Goal: Navigation & Orientation: Find specific page/section

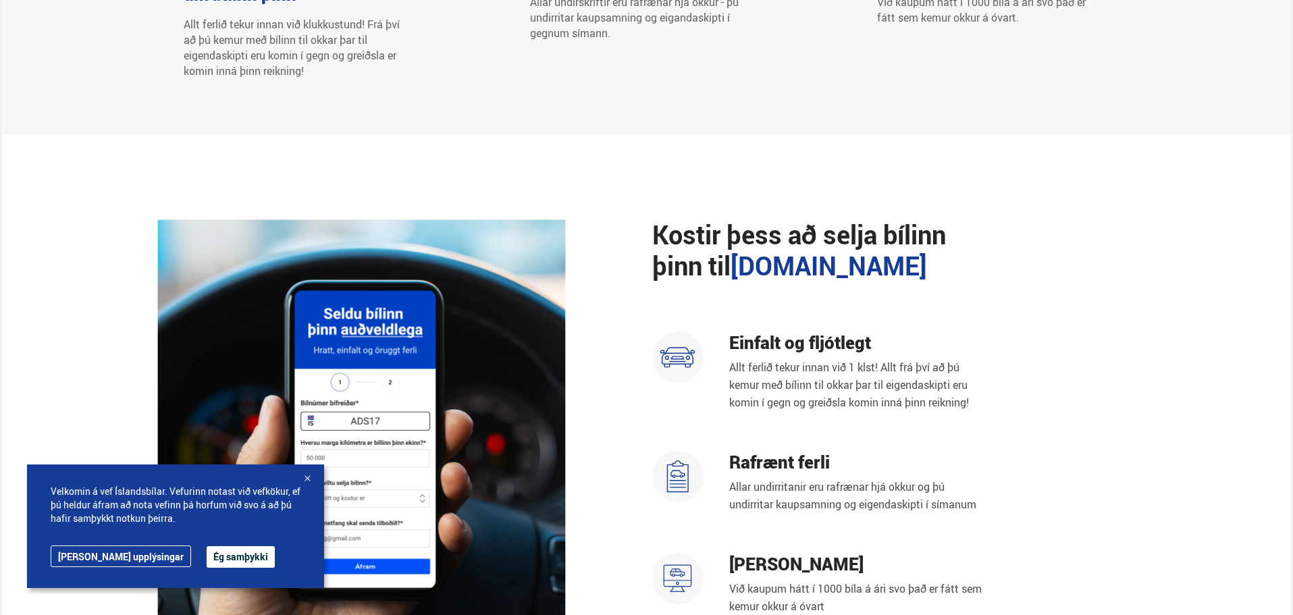
click at [207, 553] on button "Ég samþykki" at bounding box center [241, 557] width 68 height 22
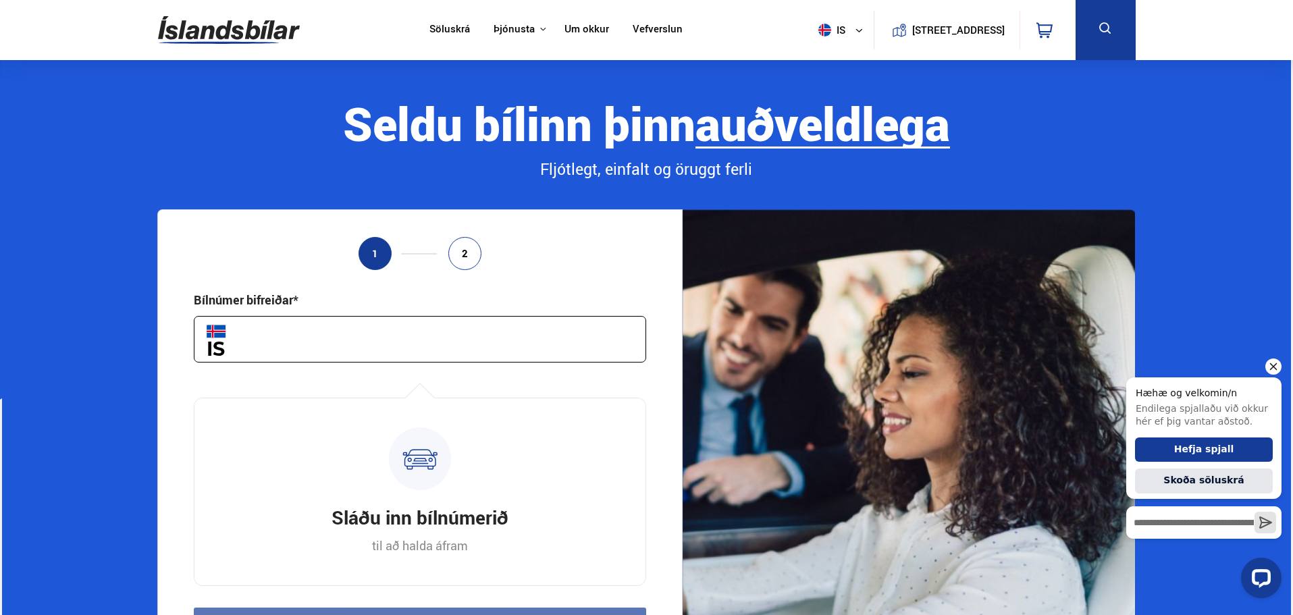
click at [1274, 363] on icon "Hide greeting" at bounding box center [1274, 367] width 16 height 16
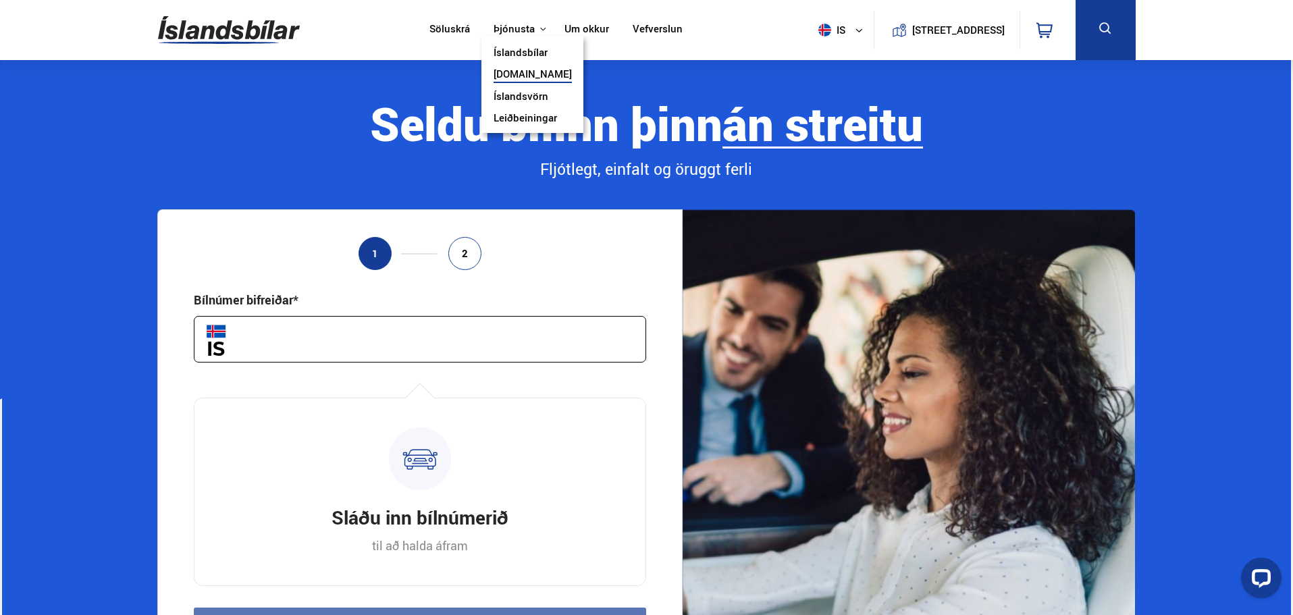
click at [535, 98] on link "Íslandsvörn" at bounding box center [521, 98] width 55 height 14
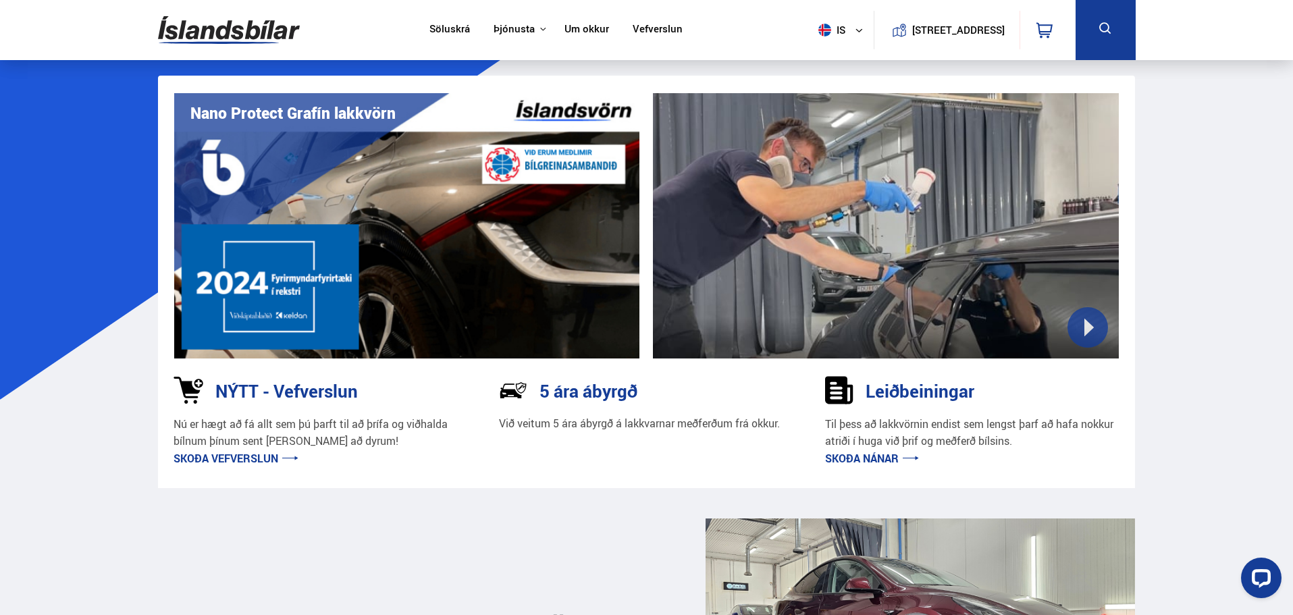
click at [583, 28] on link "Um okkur" at bounding box center [587, 30] width 45 height 14
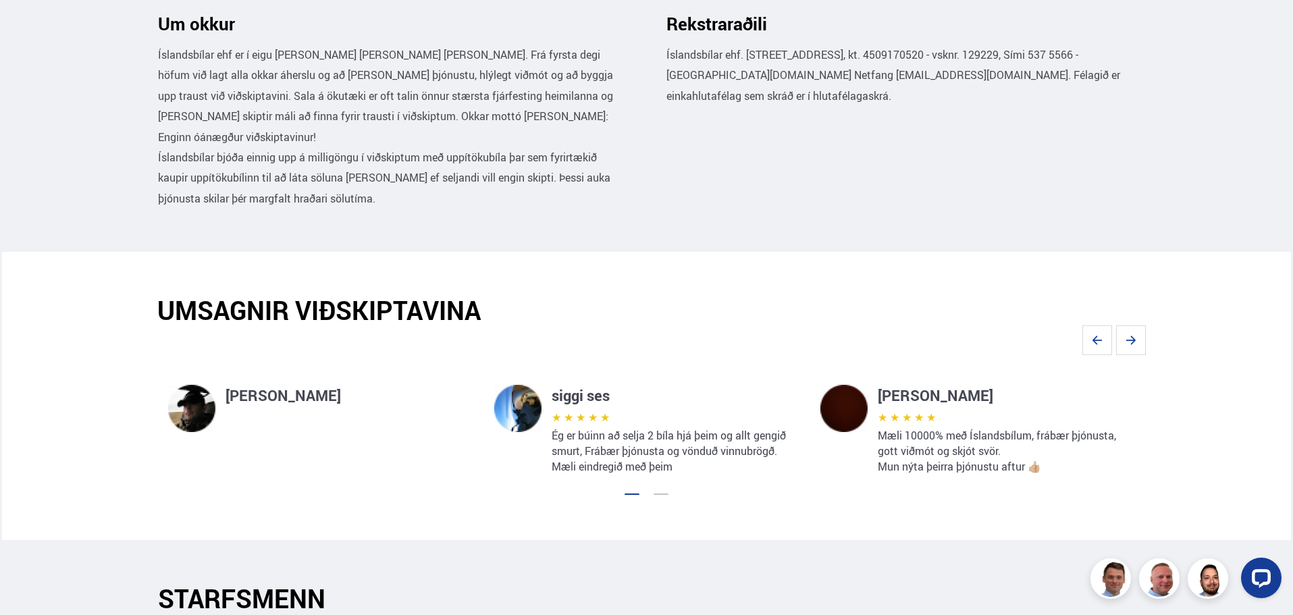
scroll to position [608, 0]
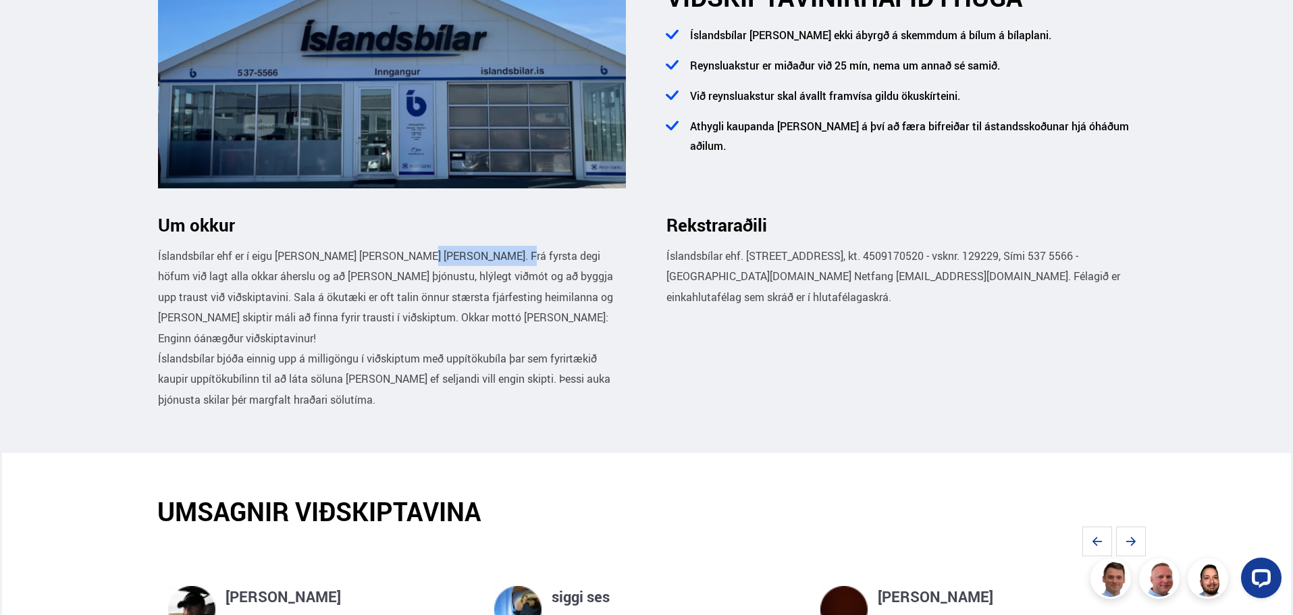
drag, startPoint x: 411, startPoint y: 255, endPoint x: 501, endPoint y: 258, distance: 90.6
click at [501, 258] on p "Íslandsbílar ehf er í eigu [PERSON_NAME] [PERSON_NAME] [PERSON_NAME]. Frá fyrst…" at bounding box center [392, 297] width 469 height 103
click at [495, 303] on p "Íslandsbílar ehf er í eigu [PERSON_NAME] [PERSON_NAME] [PERSON_NAME]. Frá fyrst…" at bounding box center [392, 297] width 469 height 103
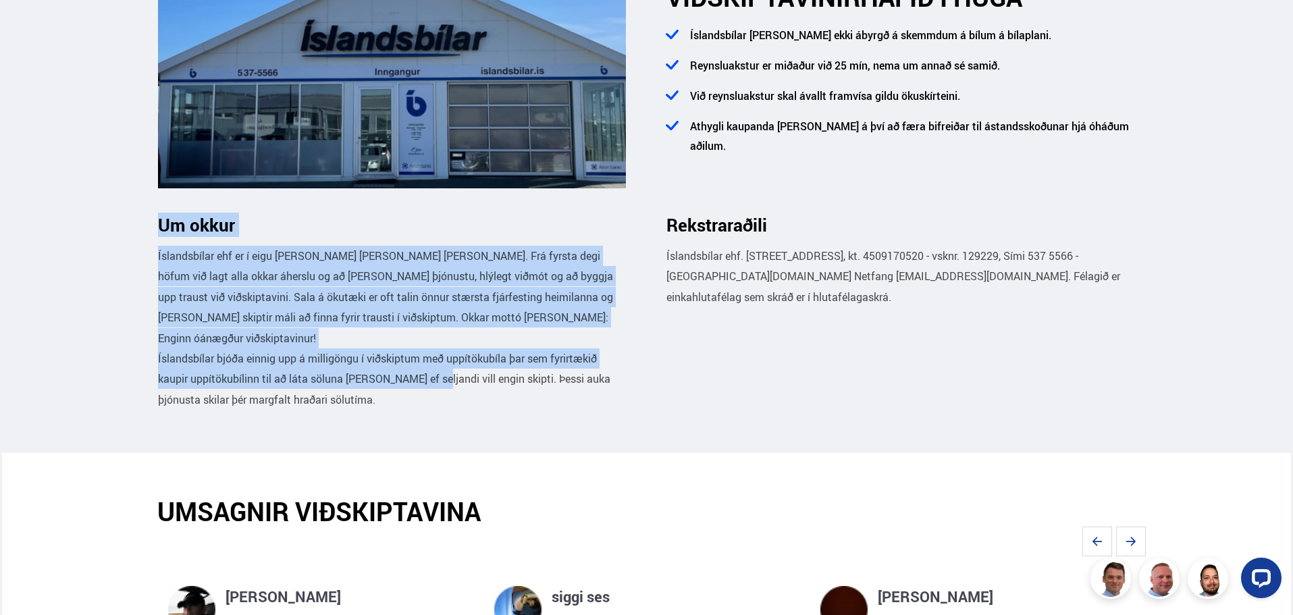
drag, startPoint x: 146, startPoint y: 230, endPoint x: 444, endPoint y: 388, distance: 337.5
click at [444, 388] on p "Íslandsbílar bjóða einnig upp á milligöngu í viðskiptum með uppítökubíla þar se…" at bounding box center [392, 379] width 469 height 61
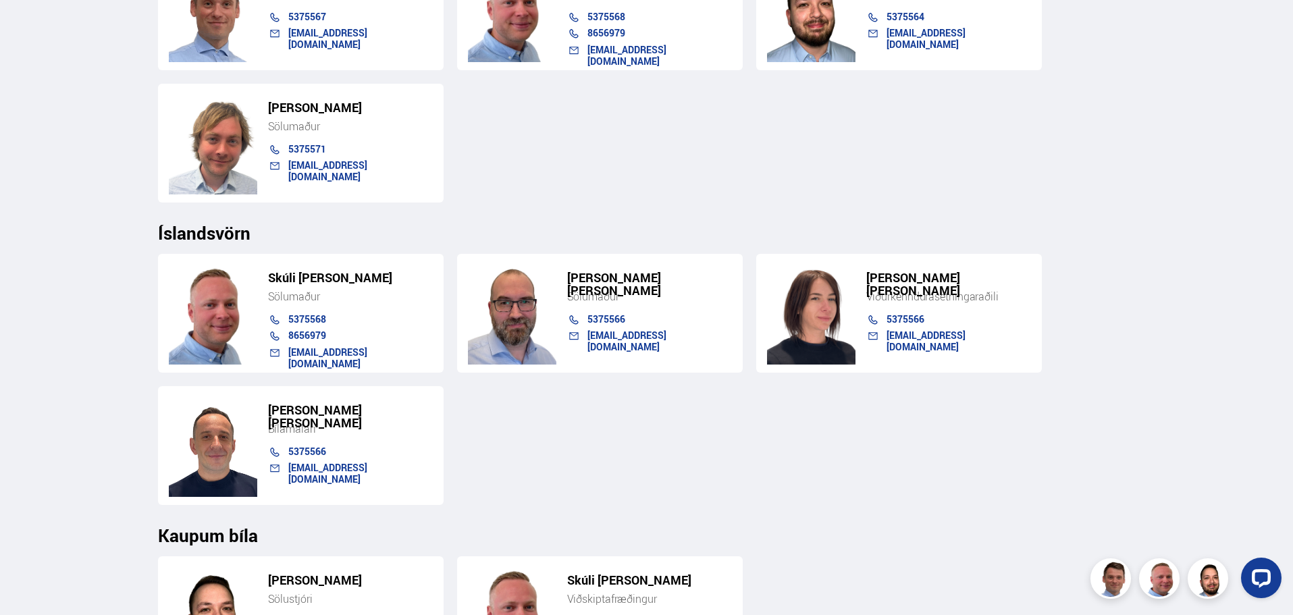
scroll to position [1283, 0]
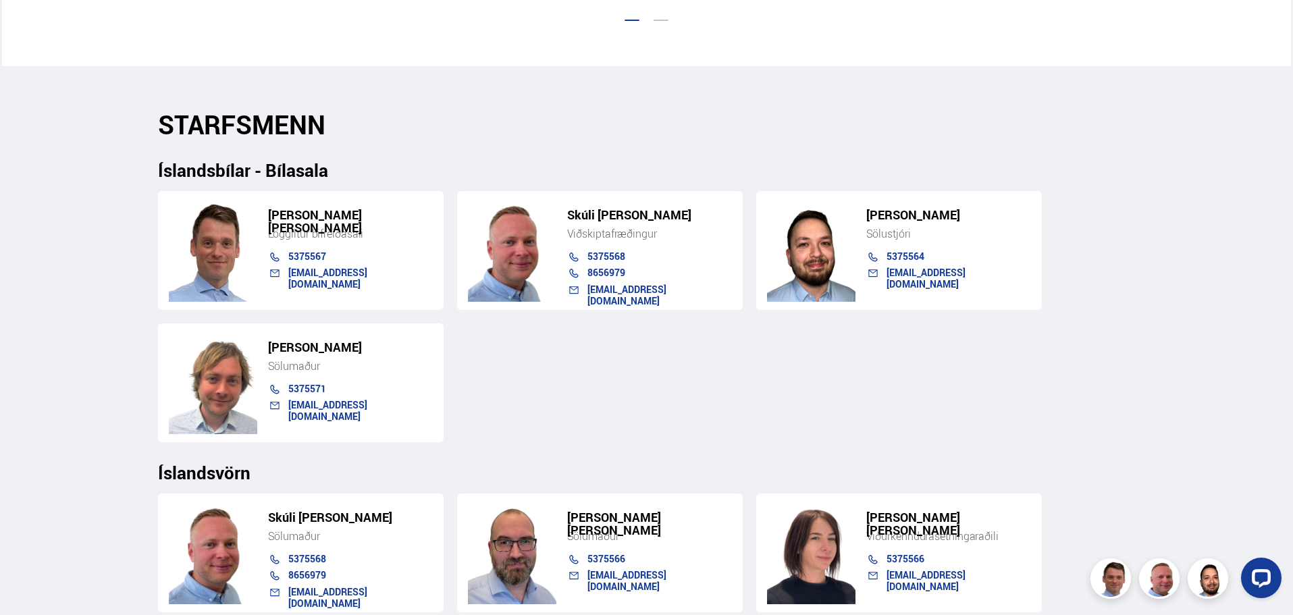
click at [507, 380] on div "[PERSON_NAME] [PERSON_NAME] Löggiltur bifreiðasali 5375567 [EMAIL_ADDRESS][DOMA…" at bounding box center [647, 311] width 978 height 262
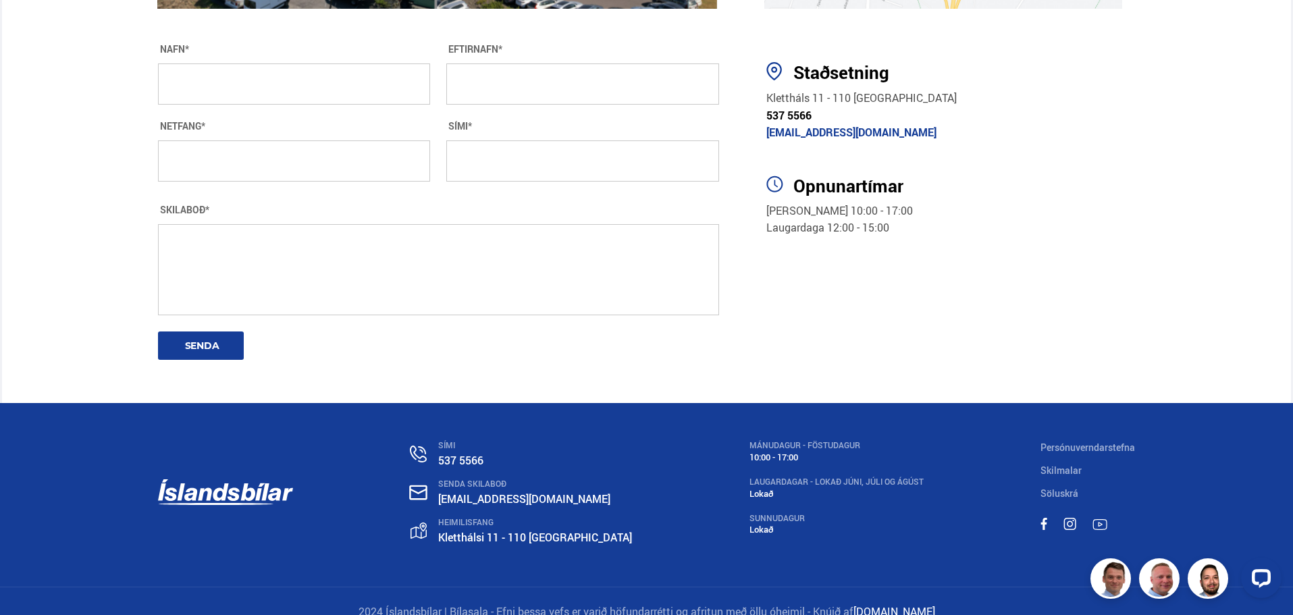
scroll to position [2600, 0]
